Goal: Transaction & Acquisition: Subscribe to service/newsletter

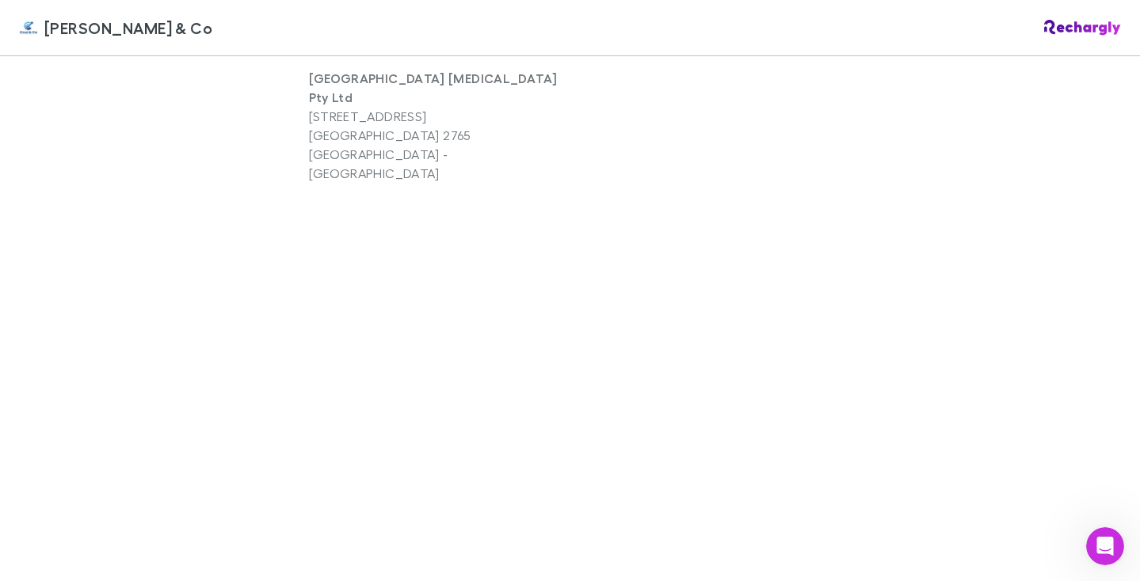
scroll to position [1096, 0]
click at [156, 346] on div "[PERSON_NAME] & Co [PERSON_NAME] & Co Software subscriptions agreement [PERSON_…" at bounding box center [570, 290] width 1140 height 581
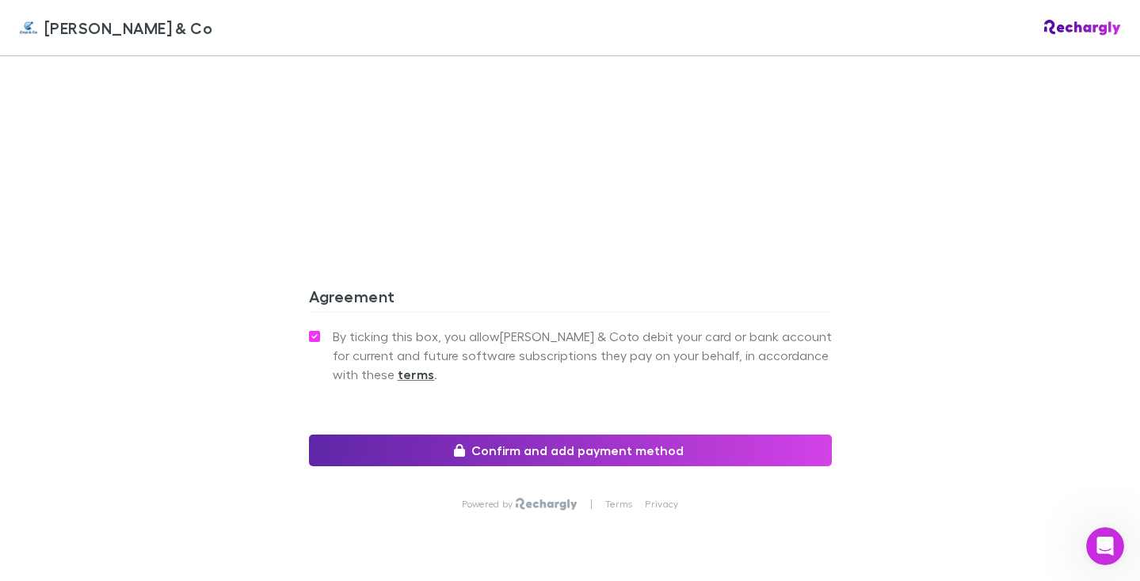
scroll to position [1432, 0]
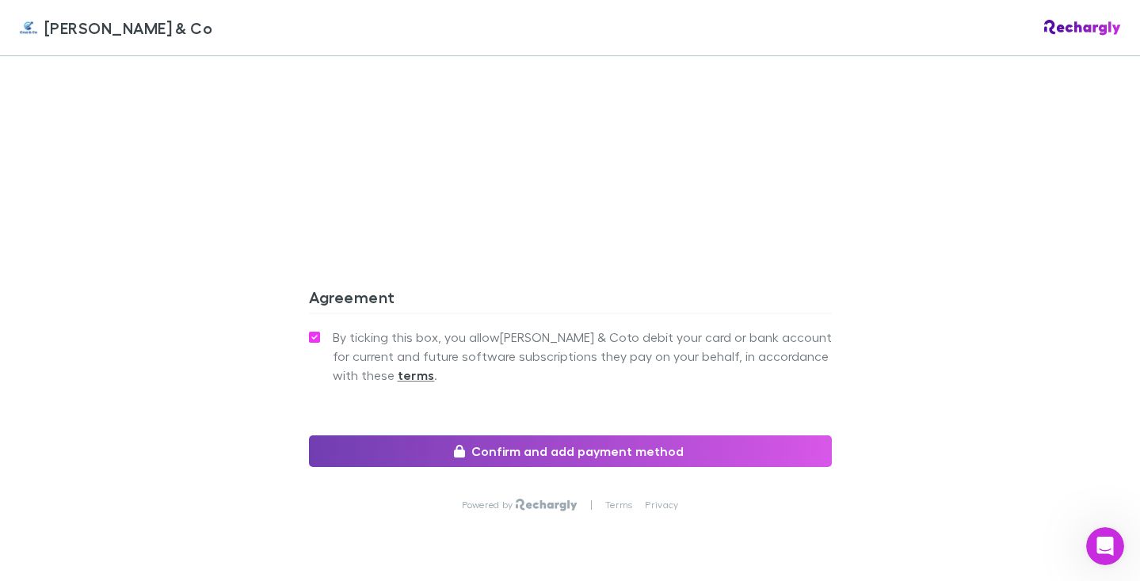
click at [594, 436] on button "Confirm and add payment method" at bounding box center [570, 452] width 523 height 32
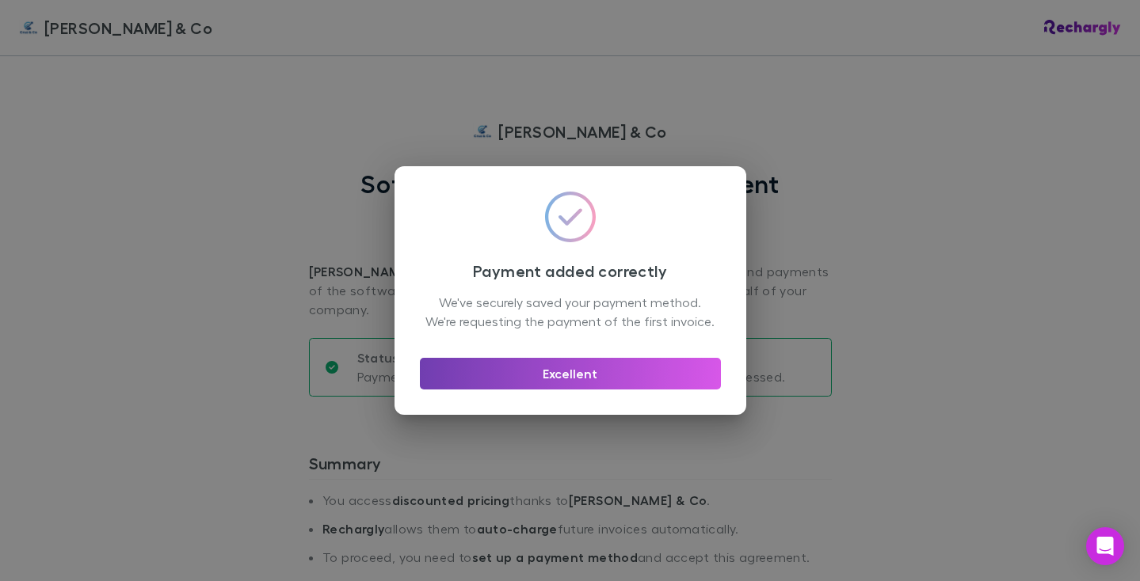
click at [548, 390] on button "Excellent" at bounding box center [570, 374] width 301 height 32
